Goal: Navigation & Orientation: Find specific page/section

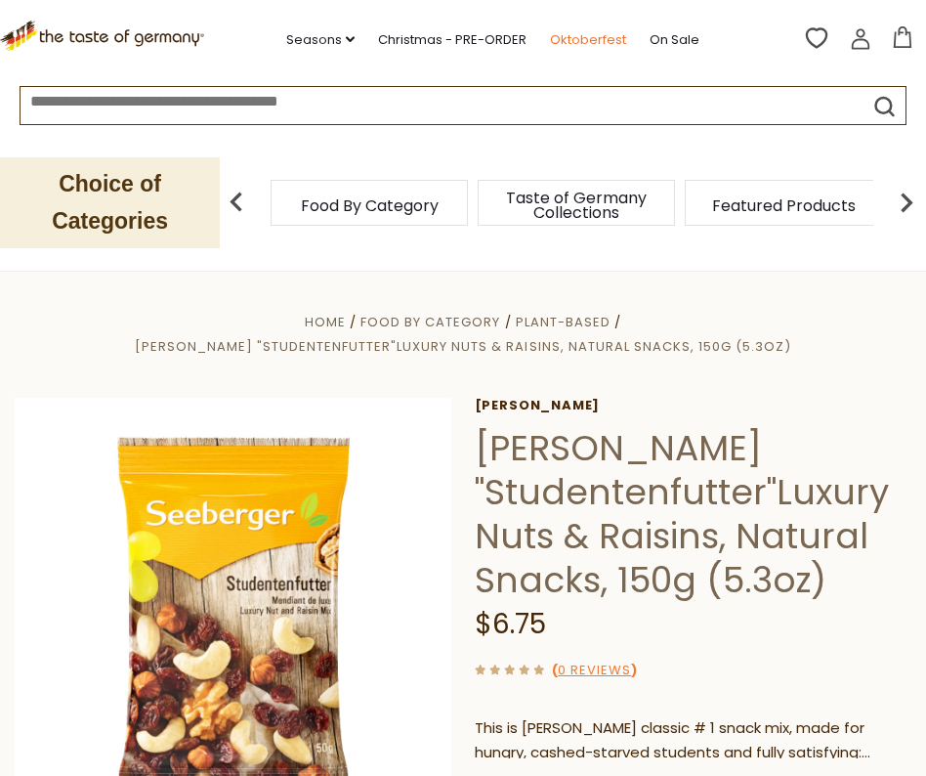
click at [581, 39] on link "Oktoberfest" at bounding box center [588, 39] width 76 height 21
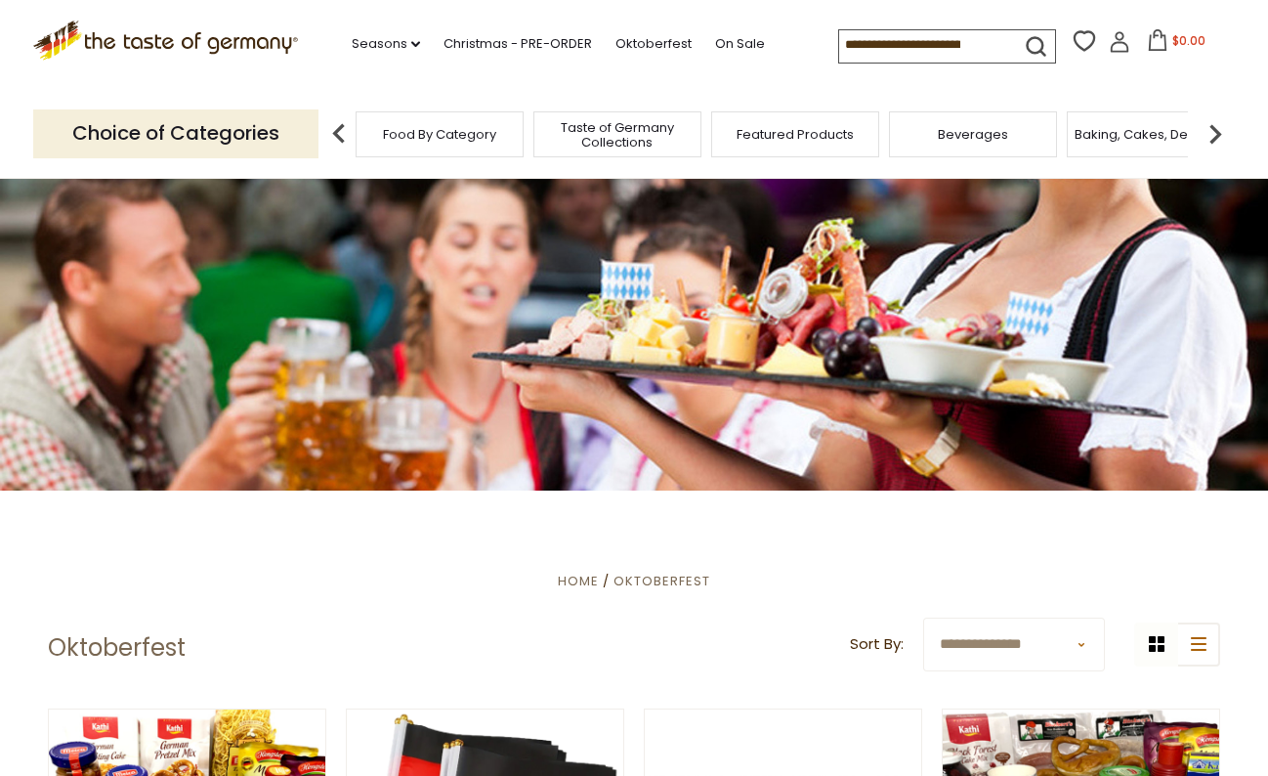
click at [925, 121] on img at bounding box center [1215, 133] width 39 height 39
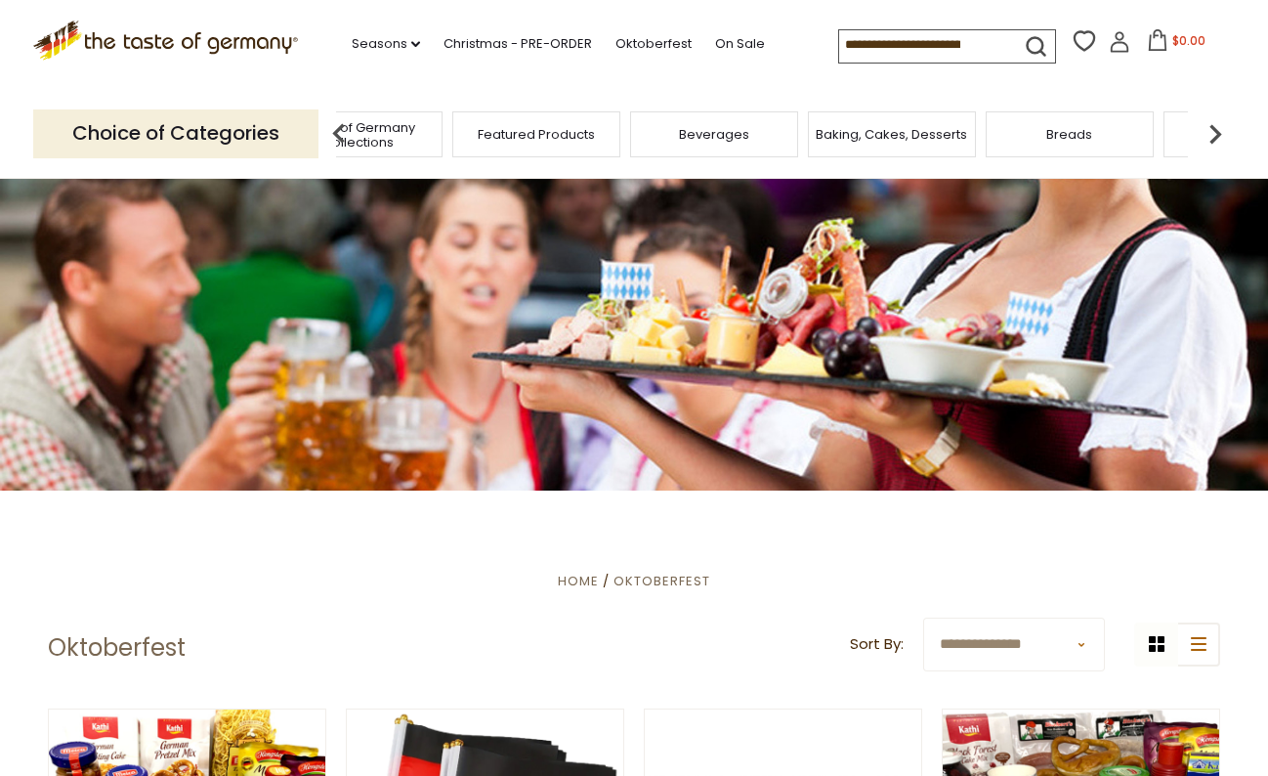
click at [866, 140] on div "Baking, Cakes, Desserts" at bounding box center [892, 134] width 168 height 46
click at [865, 128] on span "Baking, Cakes, Desserts" at bounding box center [891, 134] width 151 height 15
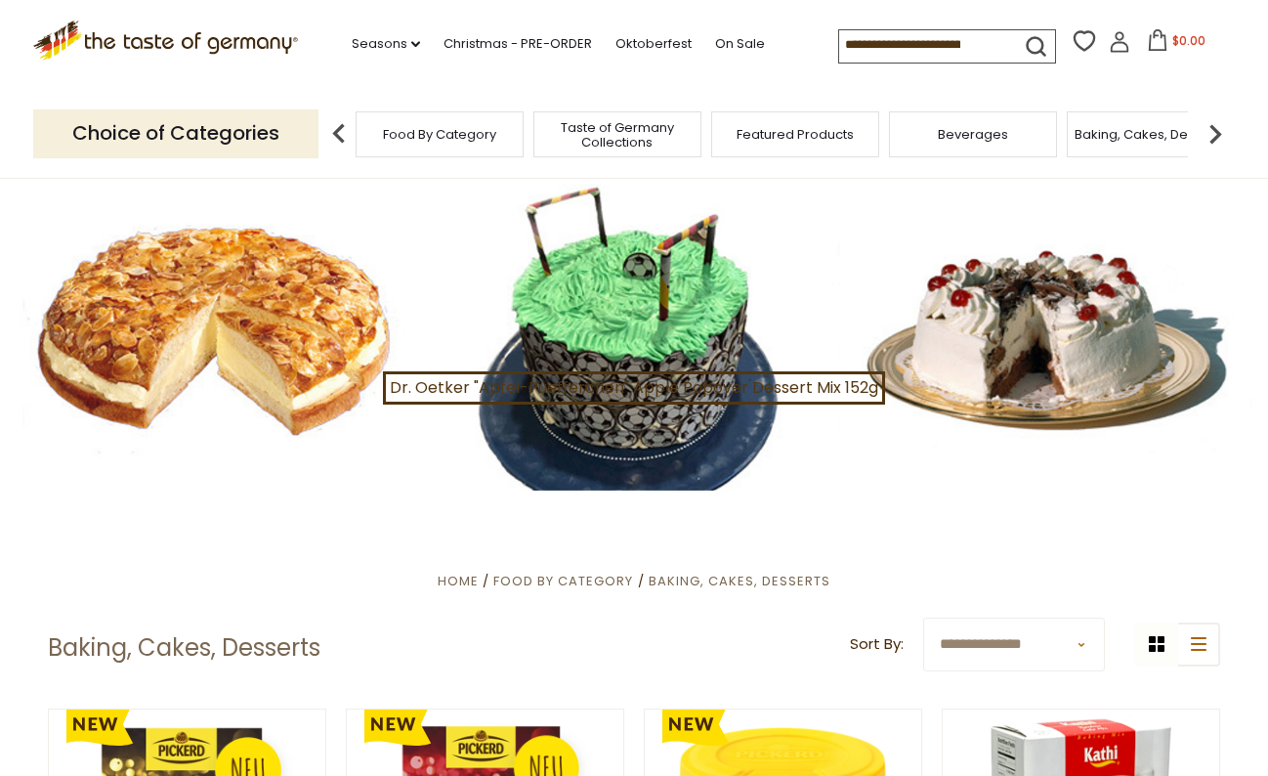
click at [270, 339] on div at bounding box center [634, 333] width 1268 height 318
click at [222, 649] on h1 "Baking, Cakes, Desserts" at bounding box center [184, 647] width 273 height 29
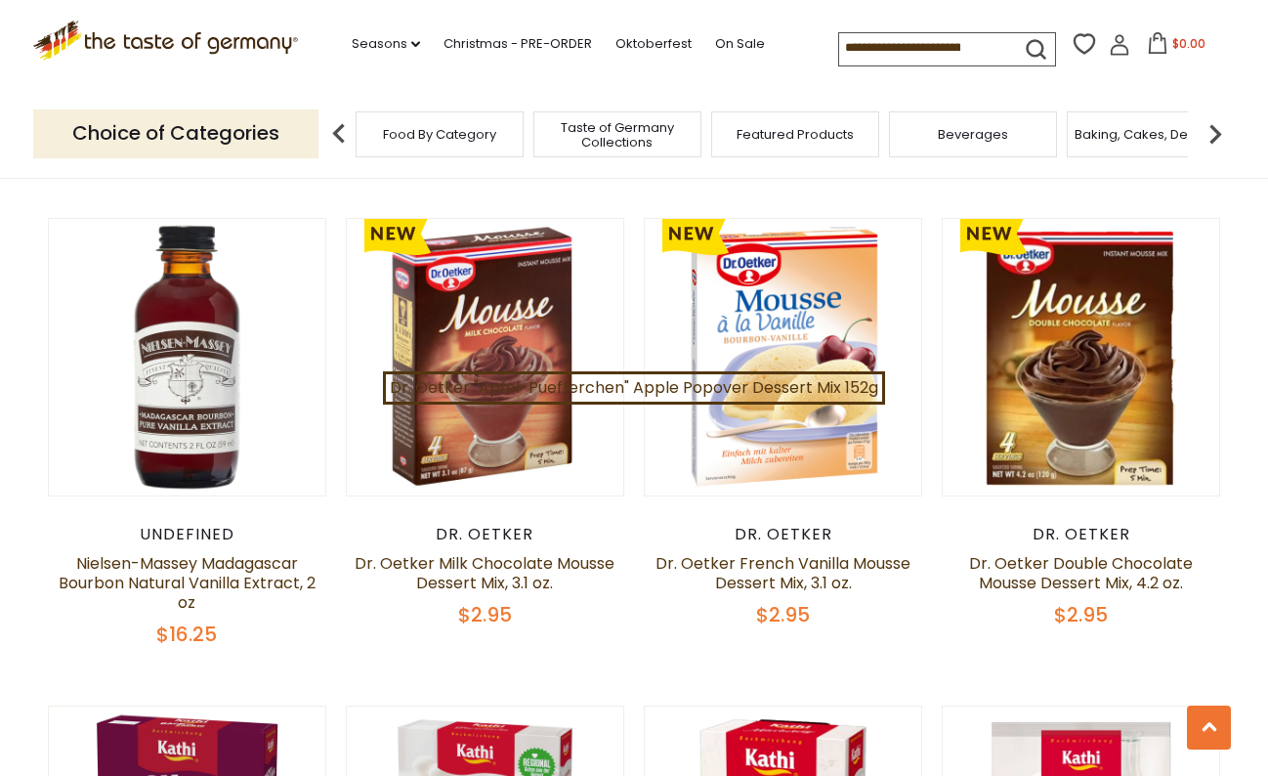
scroll to position [1430, 0]
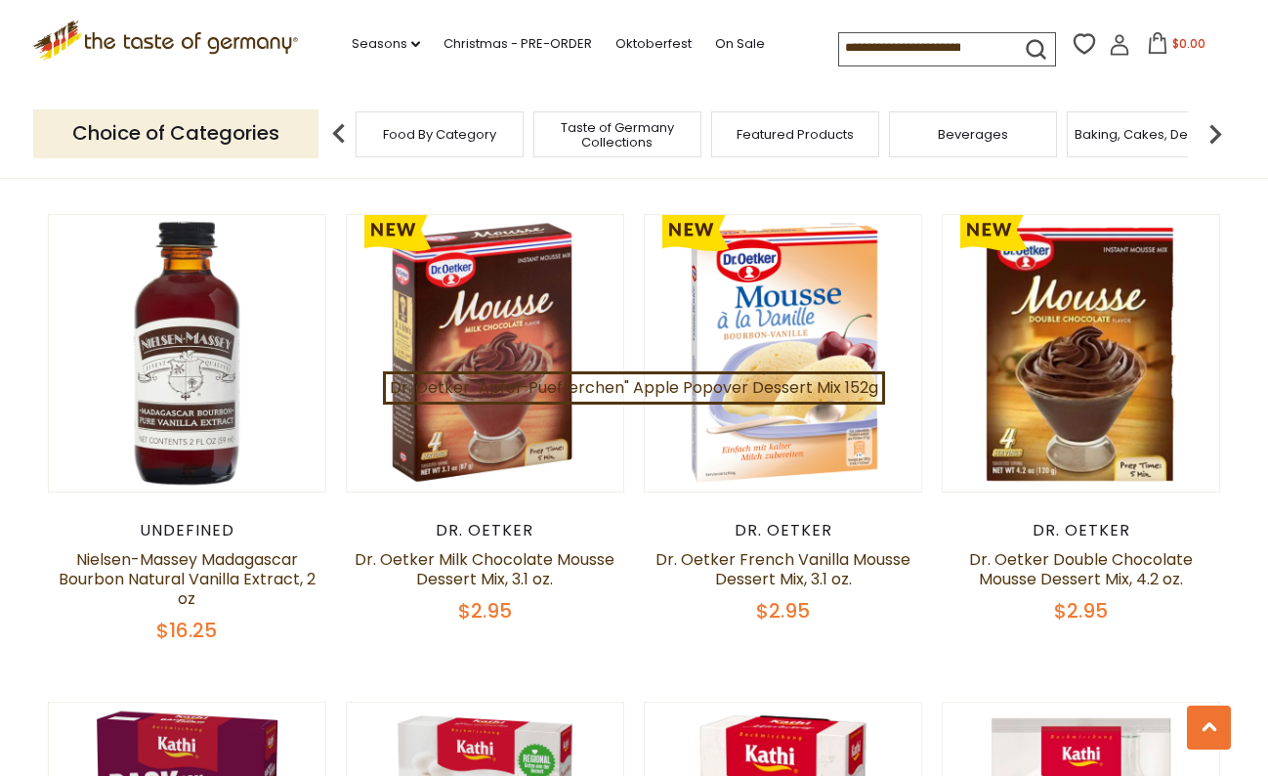
click at [205, 38] on icon ".st0{fill:#EDD300;} .st1{fill:#D33E21;}" at bounding box center [165, 41] width 265 height 40
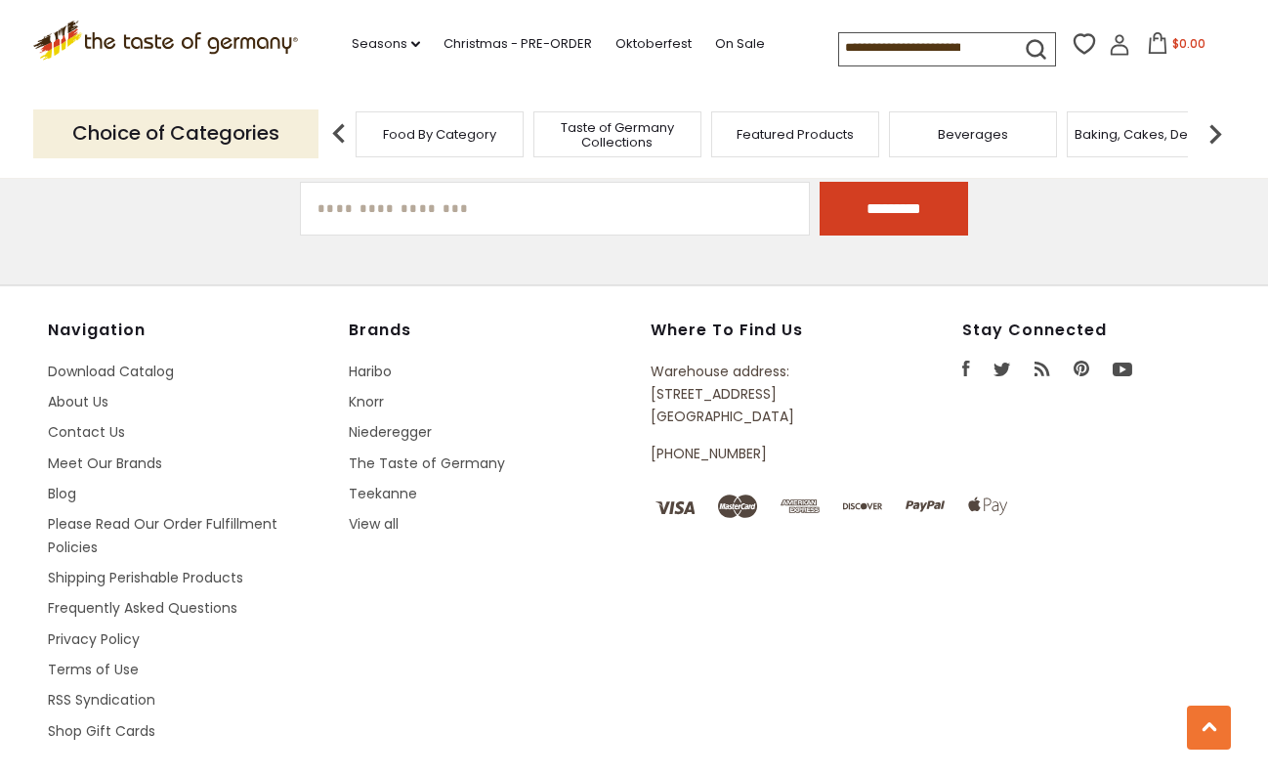
scroll to position [3305, 0]
click at [1222, 127] on img at bounding box center [1215, 133] width 39 height 39
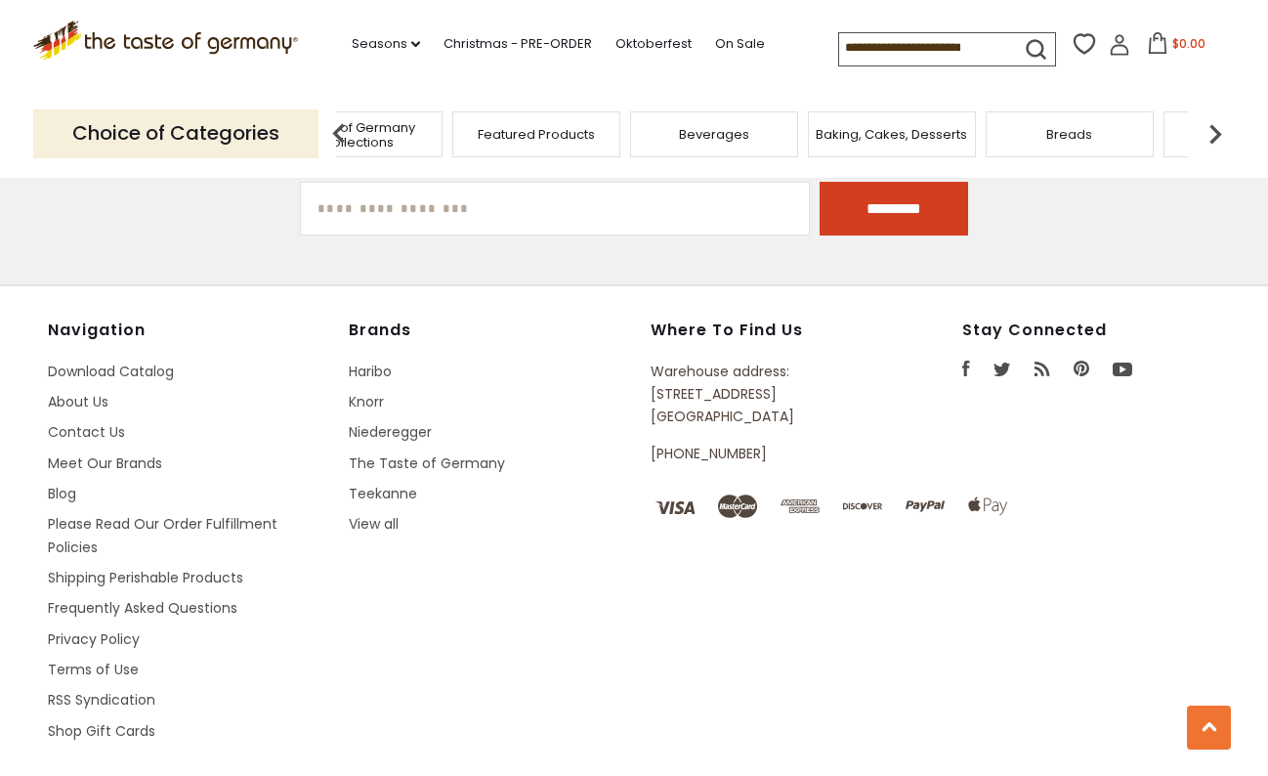
click at [1222, 127] on img at bounding box center [1215, 133] width 39 height 39
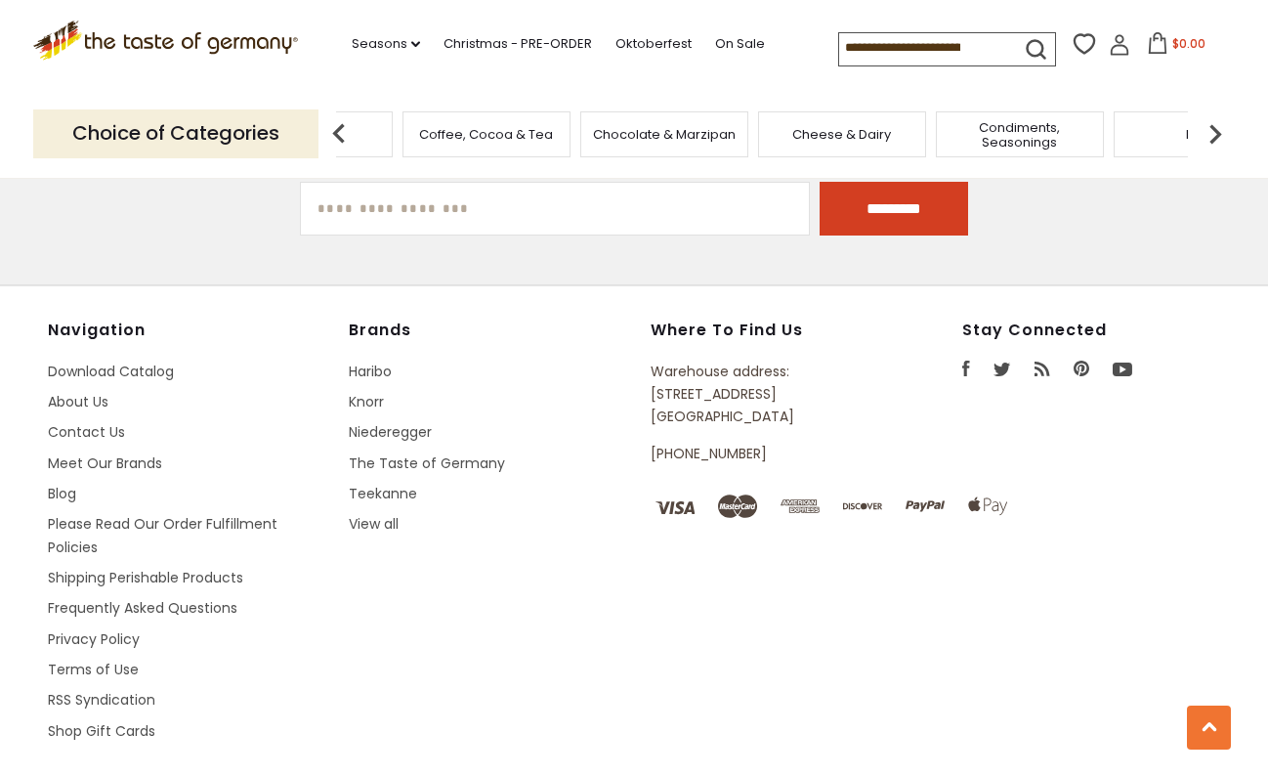
click at [1223, 126] on img at bounding box center [1215, 133] width 39 height 39
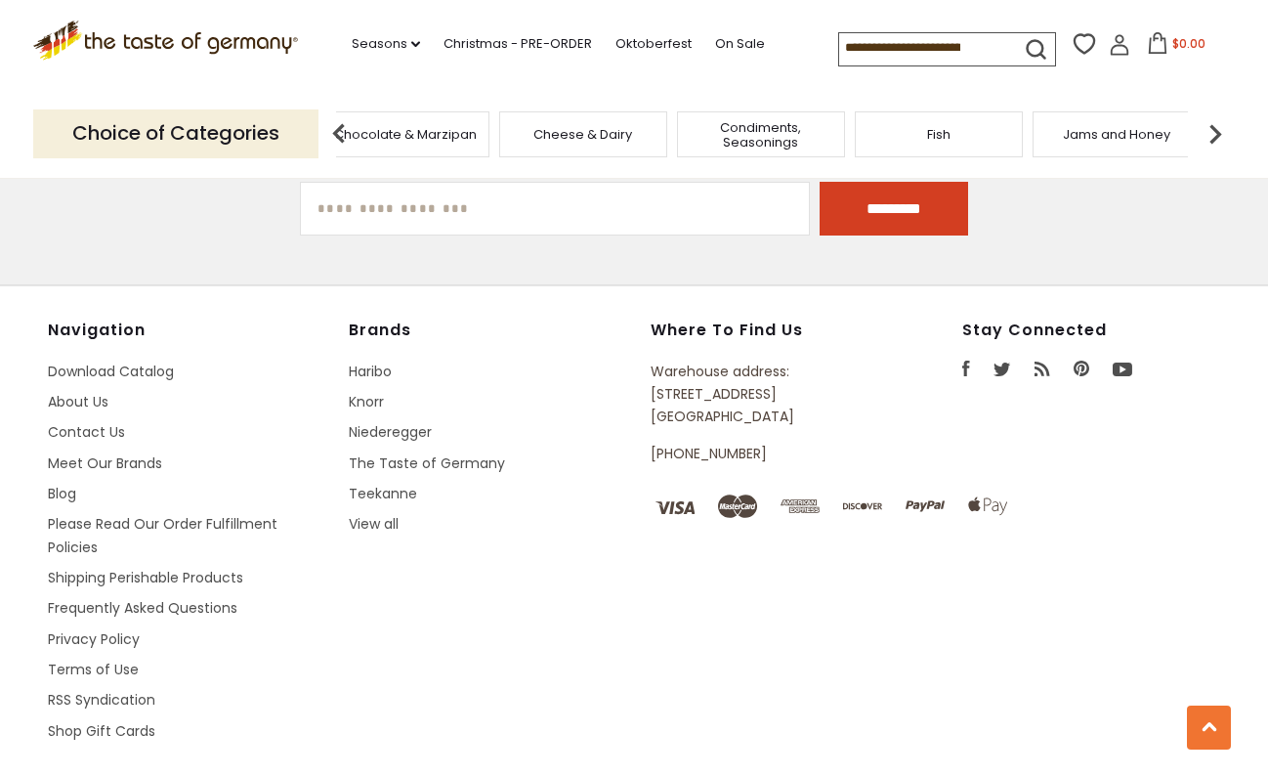
click at [1225, 123] on img at bounding box center [1215, 133] width 39 height 39
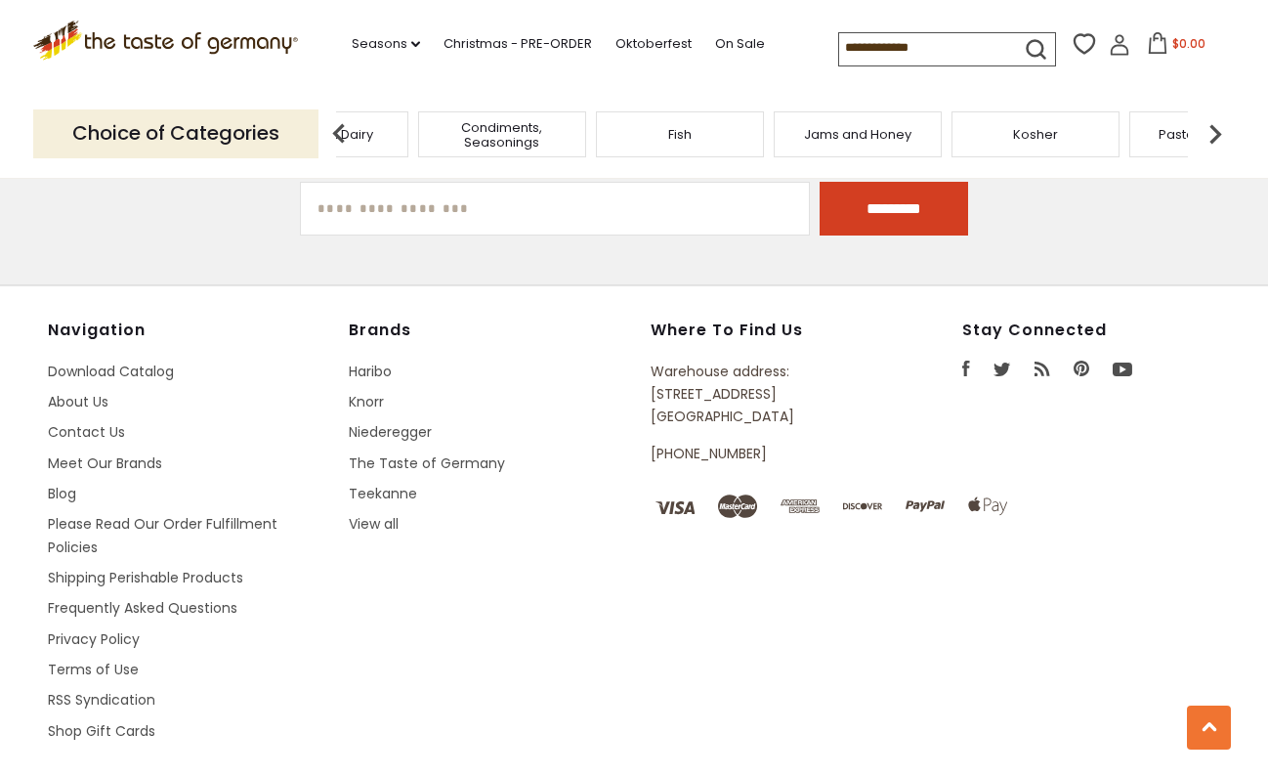
click at [1225, 123] on img at bounding box center [1215, 133] width 39 height 39
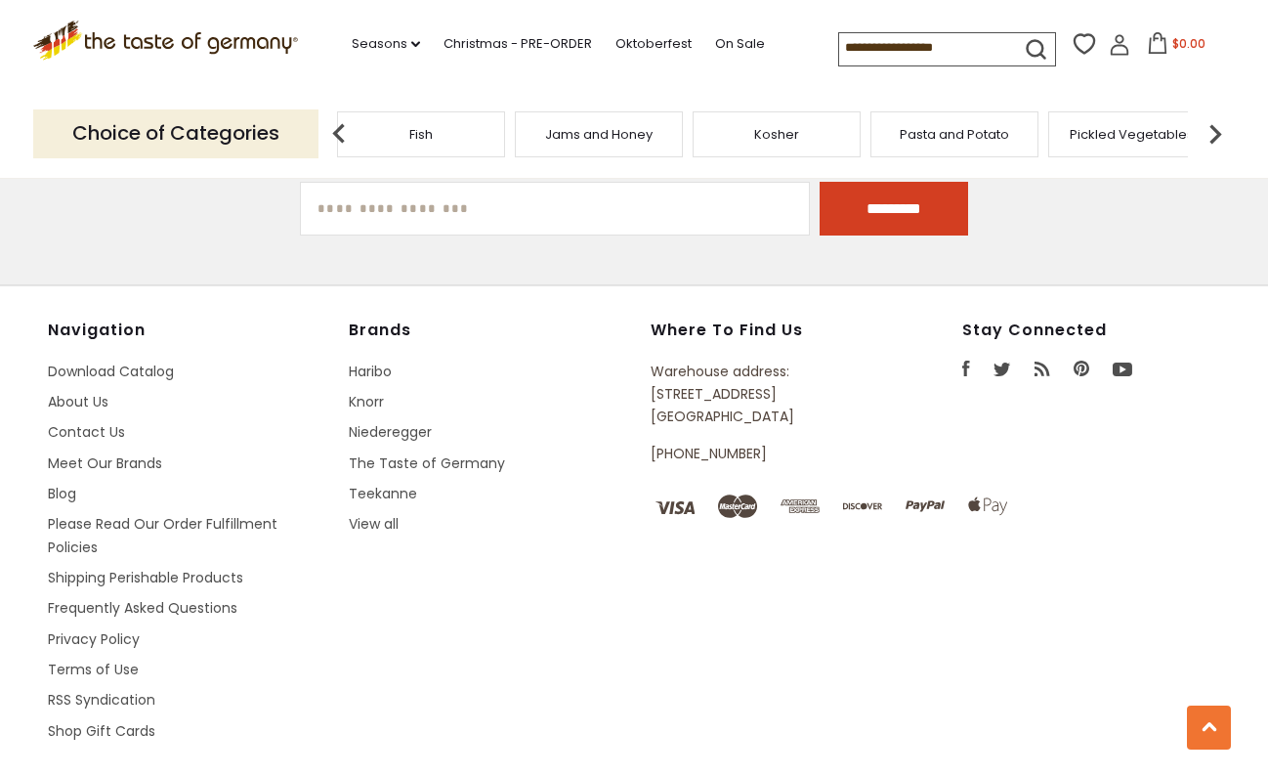
click at [1225, 123] on img at bounding box center [1215, 133] width 39 height 39
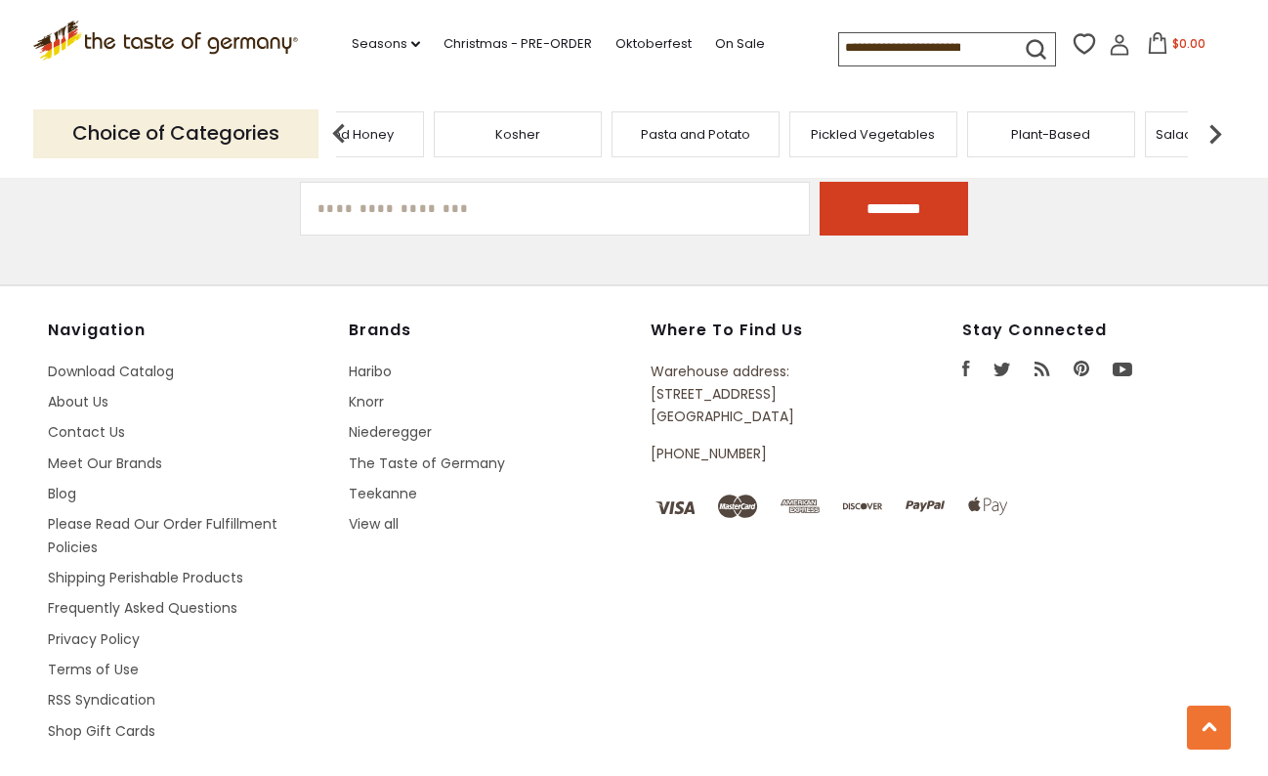
click at [1225, 123] on img at bounding box center [1215, 133] width 39 height 39
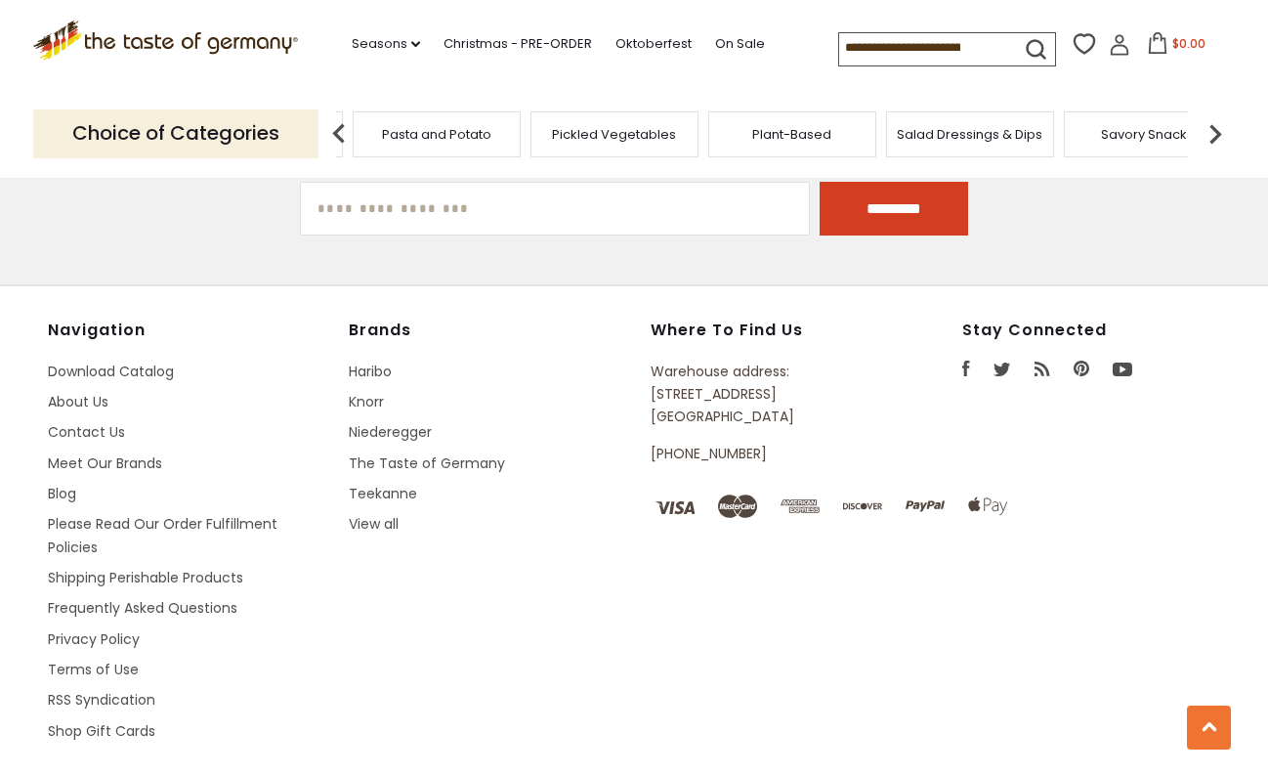
click at [1225, 123] on img at bounding box center [1215, 133] width 39 height 39
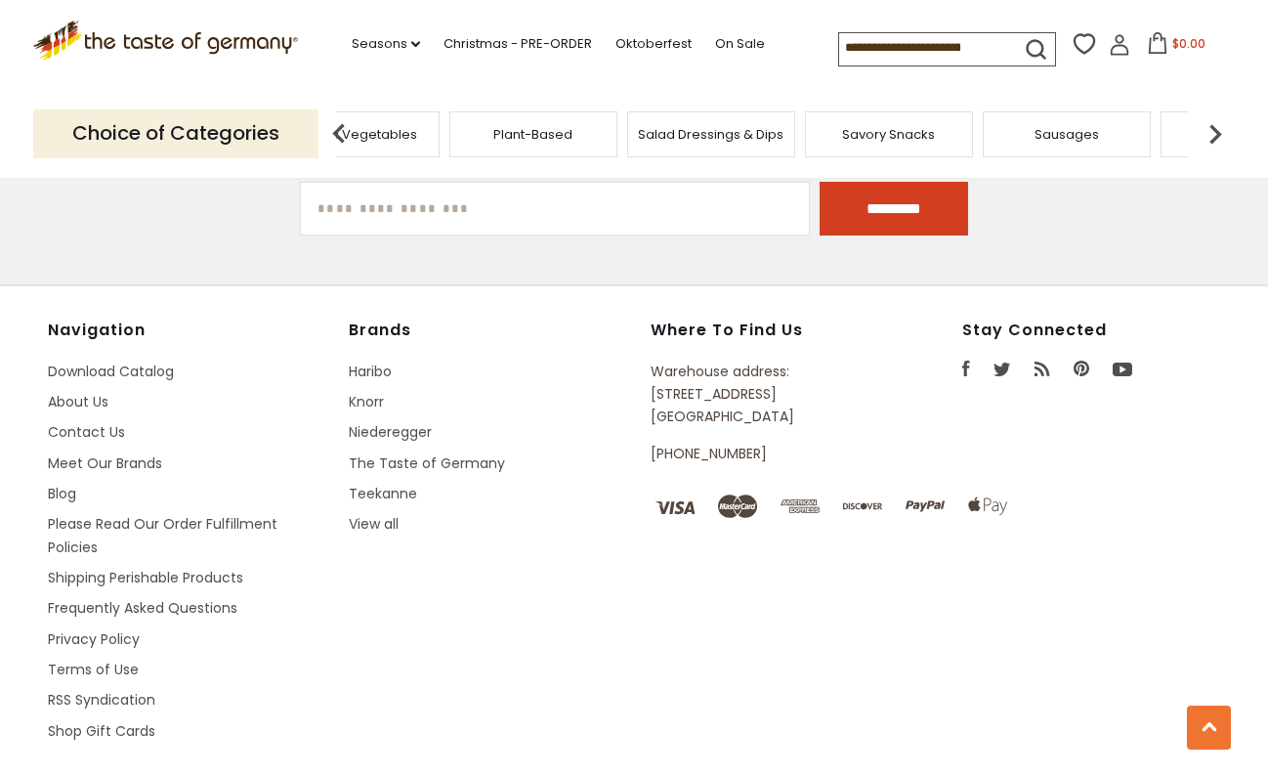
click at [1225, 123] on img at bounding box center [1215, 133] width 39 height 39
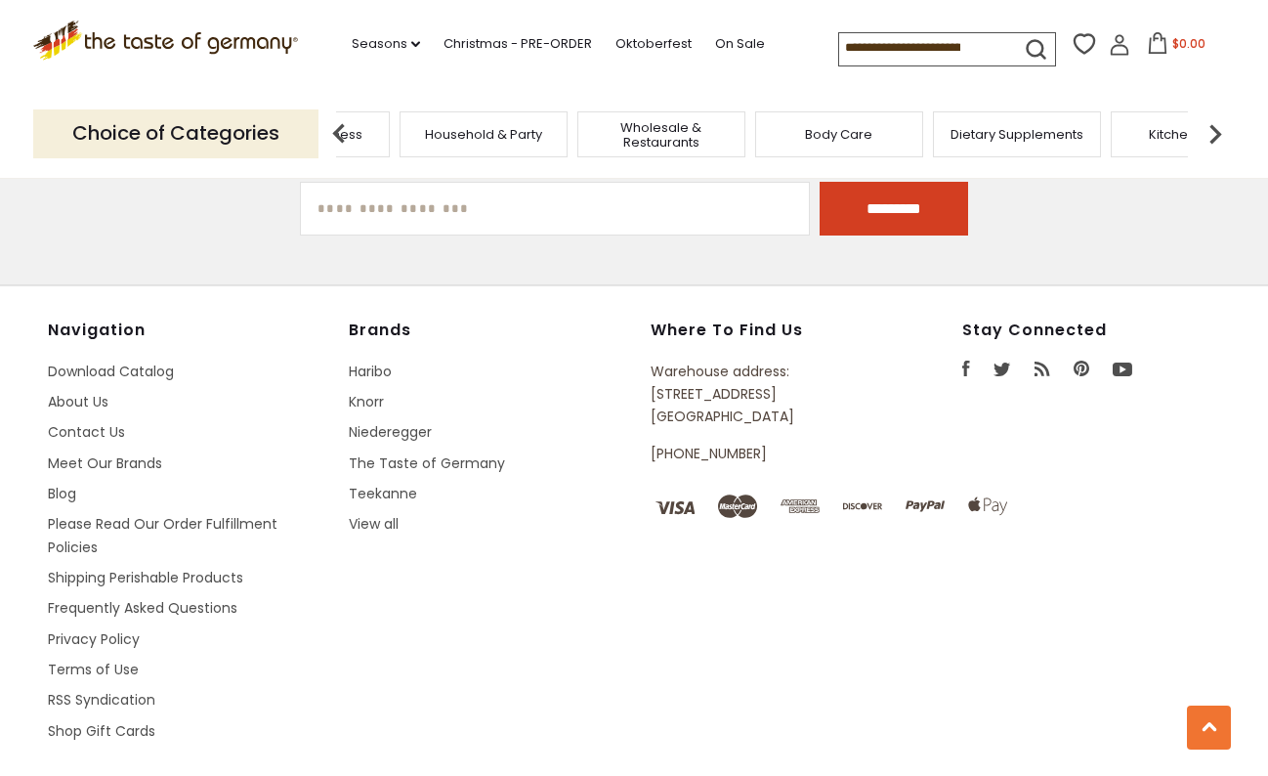
click at [1225, 123] on img at bounding box center [1215, 133] width 39 height 39
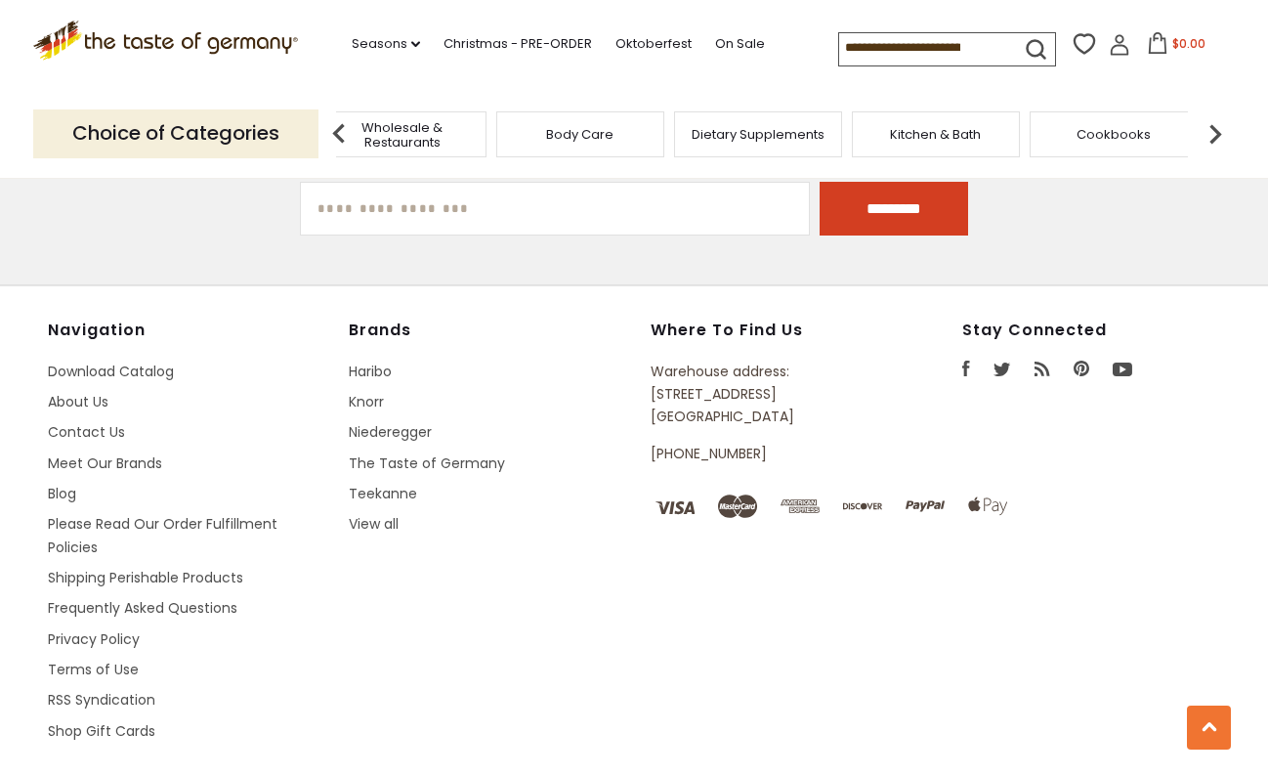
click at [1225, 123] on img at bounding box center [1215, 133] width 39 height 39
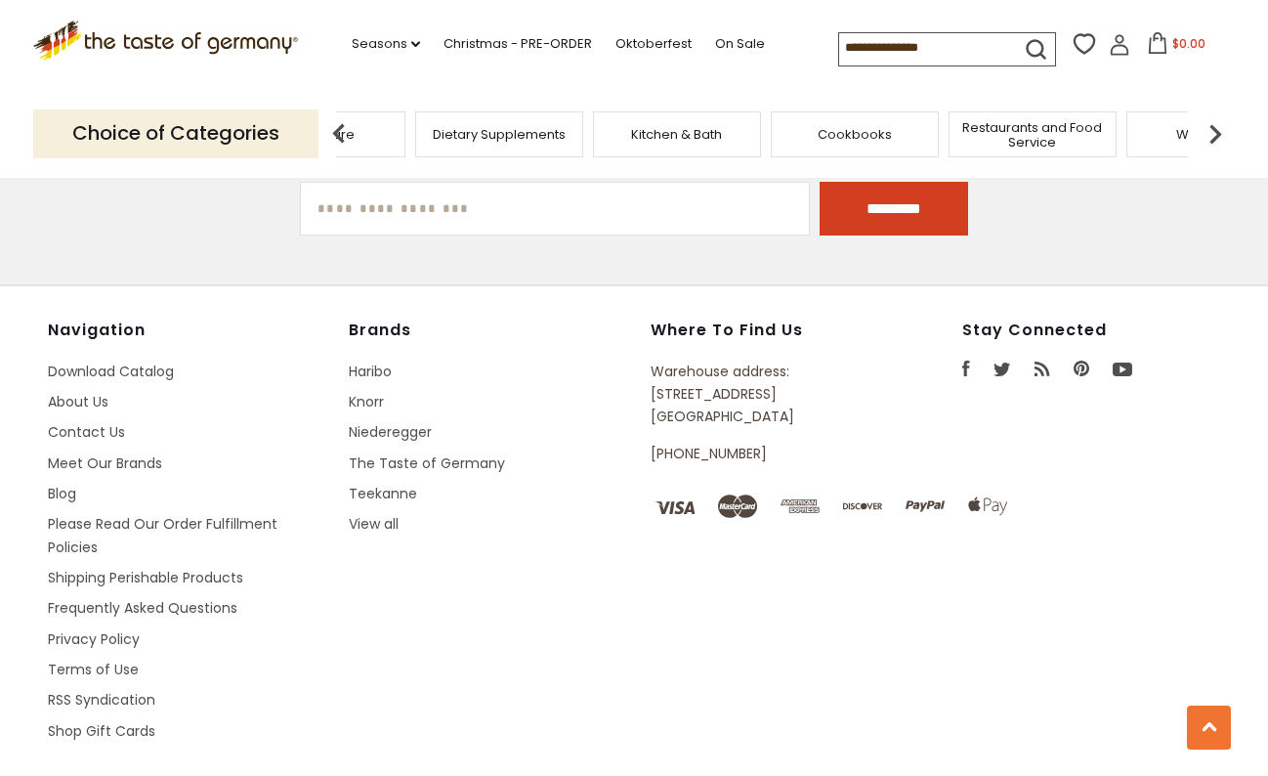
click at [1225, 123] on img at bounding box center [1215, 133] width 39 height 39
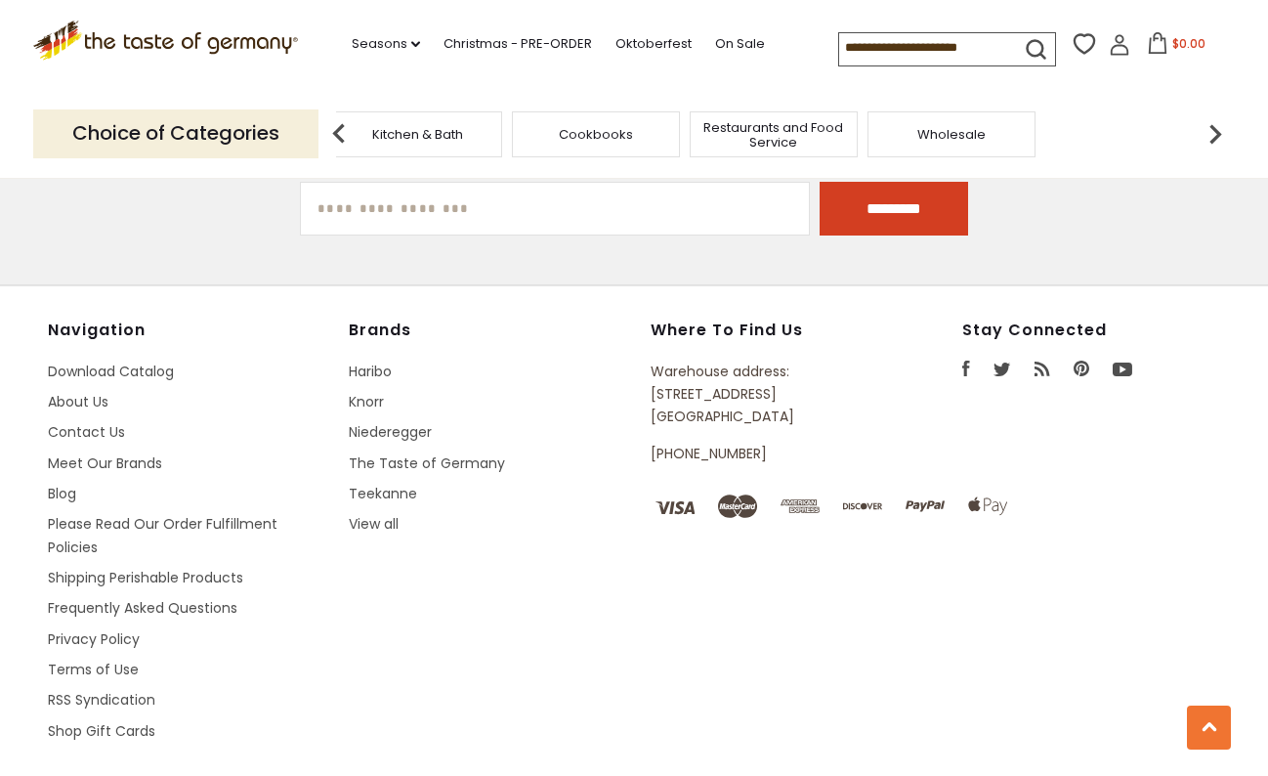
click at [1225, 123] on img at bounding box center [1215, 133] width 39 height 39
